Goal: Information Seeking & Learning: Learn about a topic

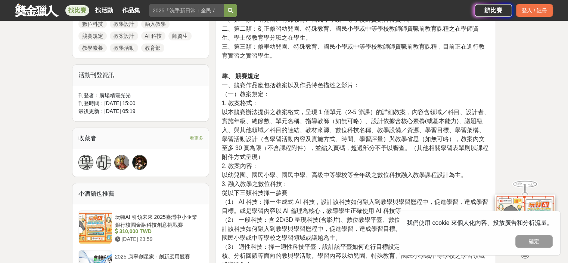
scroll to position [411, 0]
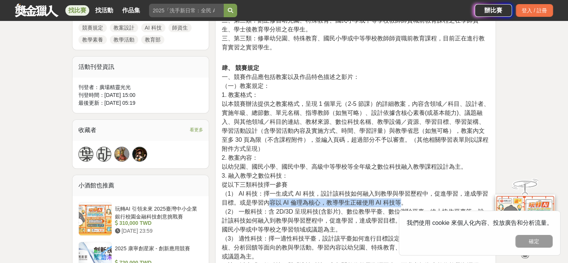
drag, startPoint x: 270, startPoint y: 194, endPoint x: 399, endPoint y: 190, distance: 129.3
click at [399, 190] on span "（1） AI 科技：擇一生成式 AI 科技，設計該科技如何融入到教學與學習歷程中，促進學習，達成學習目標。或是學習內容以 AI 倫理為核心，教導學生正確使用 …" at bounding box center [354, 197] width 266 height 15
click at [292, 208] on span "（2） 一般科技：含 2D/3D 呈現科技(含影片)、數位教學平臺、數位測驗平臺、線上協作平臺等。設計該科技如何融入到教學與學習歷程中，促進學習，達成學習目標…" at bounding box center [352, 220] width 263 height 24
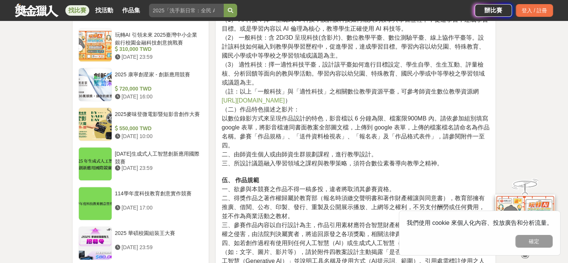
scroll to position [598, 0]
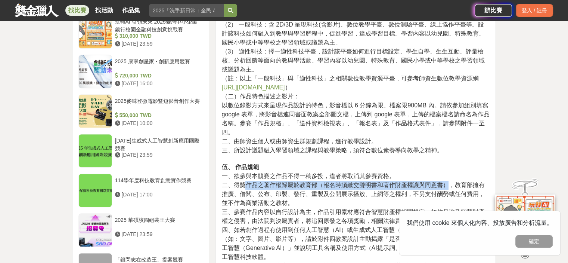
drag, startPoint x: 248, startPoint y: 174, endPoint x: 451, endPoint y: 172, distance: 202.8
click at [451, 182] on span "二、得獎作品之著作權歸屬於教育部（報名時須繳交聲明書和著作財產權讓與同意書），教育部擁有推廣、借閱、公布、印製、發行、重製及公開展示播放、上網等之權利，不另支…" at bounding box center [352, 194] width 263 height 24
click at [351, 182] on span "二、得獎作品之著作權歸屬於教育部（報名時須繳交聲明書和著作財產權讓與同意書），教育部擁有推廣、借閱、公布、印製、發行、重製及公開展示播放、上網等之權利，不另支…" at bounding box center [352, 194] width 263 height 24
drag, startPoint x: 344, startPoint y: 175, endPoint x: 425, endPoint y: 178, distance: 81.8
click at [425, 182] on span "二、得獎作品之著作權歸屬於教育部（報名時須繳交聲明書和著作財產權讓與同意書），教育部擁有推廣、借閱、公布、印製、發行、重製及公開展示播放、上網等之權利，不另支…" at bounding box center [352, 194] width 263 height 24
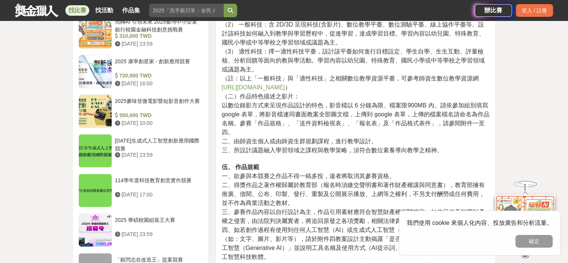
click at [340, 208] on span "三、參賽作品內容以自行設計為主，作品引用素材應符合智慧財產權相關規定。如作品涉及智慧財產權之侵害，由法院判決屬實者，將追回原發之各項獎勵，相關法律責任由參賽者…" at bounding box center [352, 215] width 263 height 15
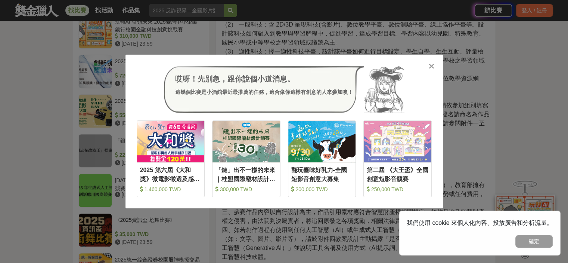
click at [432, 68] on icon at bounding box center [432, 65] width 6 height 7
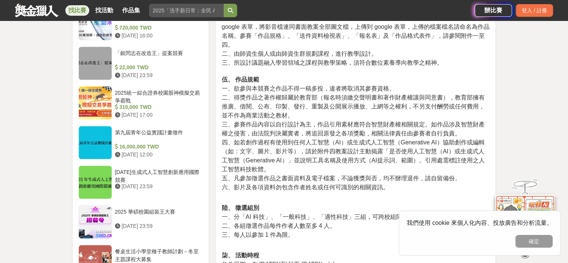
scroll to position [672, 0]
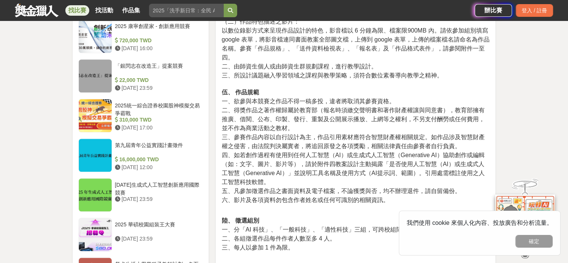
drag, startPoint x: 459, startPoint y: 71, endPoint x: 527, endPoint y: 53, distance: 69.7
click at [527, 53] on div "大家都在看 2025國泰卓越獎助計畫 [DATE] 17:00 2025 康寧創星家 - 創新應用競賽 [DATE] 16:00 翻玩臺味好乳力-全國短影音創…" at bounding box center [284, 197] width 568 height 1667
drag, startPoint x: 524, startPoint y: 1, endPoint x: 209, endPoint y: 42, distance: 317.9
click at [209, 42] on div "小酒館也推薦 玩轉AI 引領未來 2025臺灣中小企業銀行校園金融科技創意挑戰賽 310,000 TWD [DATE] 23:59 2025麥味登微電影暨短影…" at bounding box center [140, 164] width 137 height 503
